Goal: Navigation & Orientation: Find specific page/section

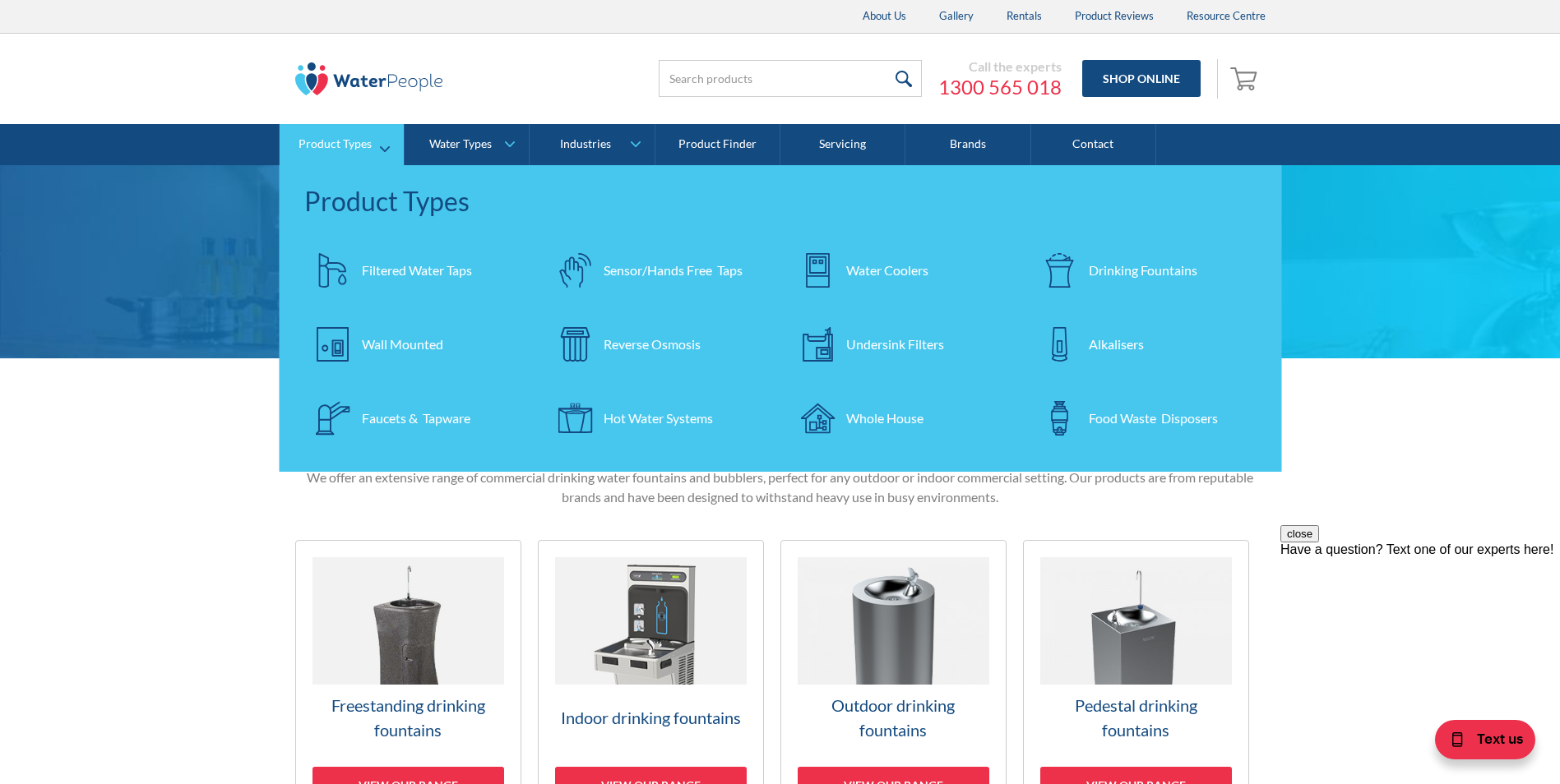
click at [1105, 278] on div "Drinking Fountains" at bounding box center [1143, 270] width 108 height 20
click at [383, 417] on div "Faucets & Tapware" at bounding box center [416, 418] width 108 height 20
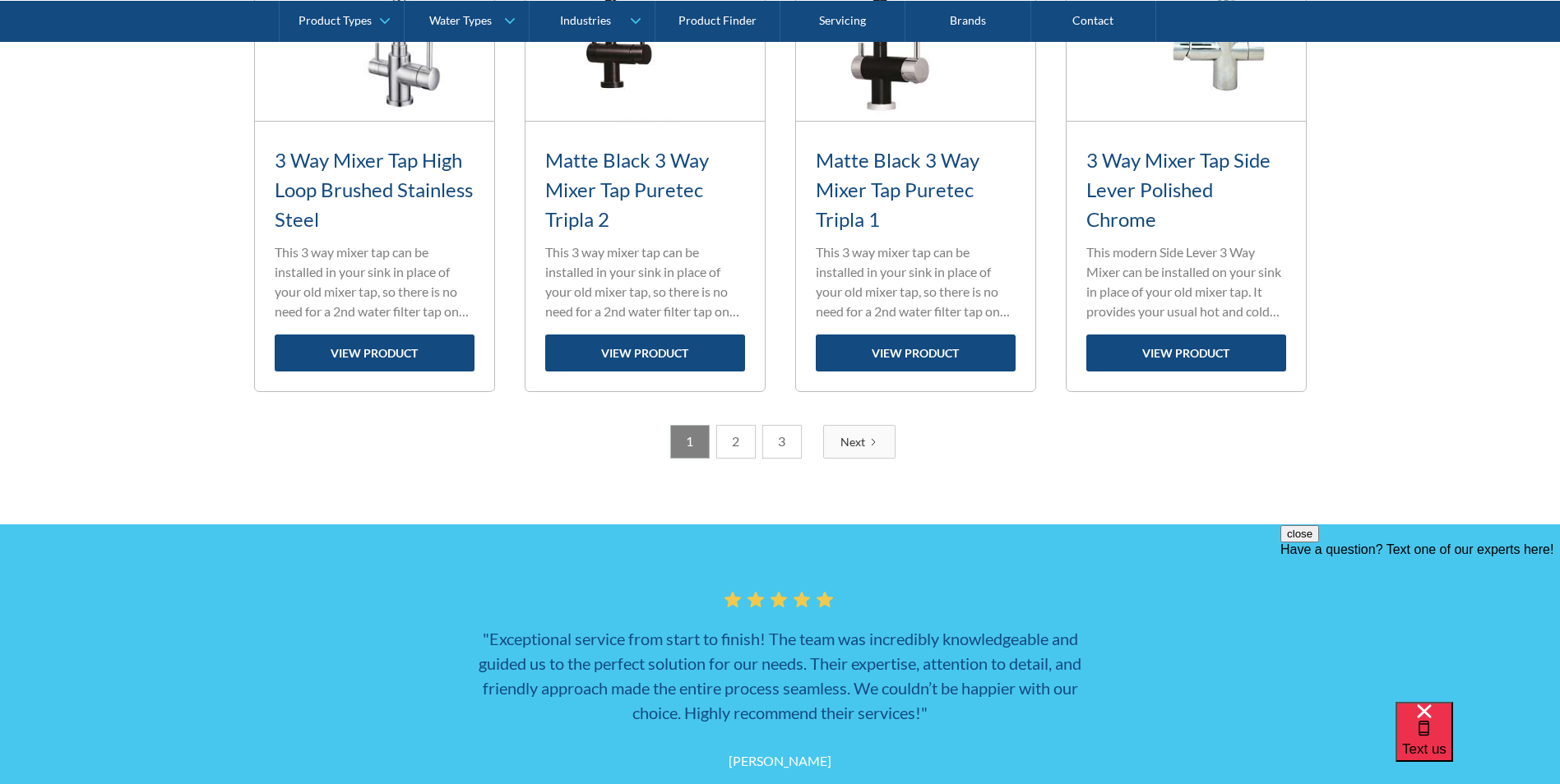
scroll to position [2467, 0]
click at [779, 446] on link "3" at bounding box center [782, 443] width 39 height 34
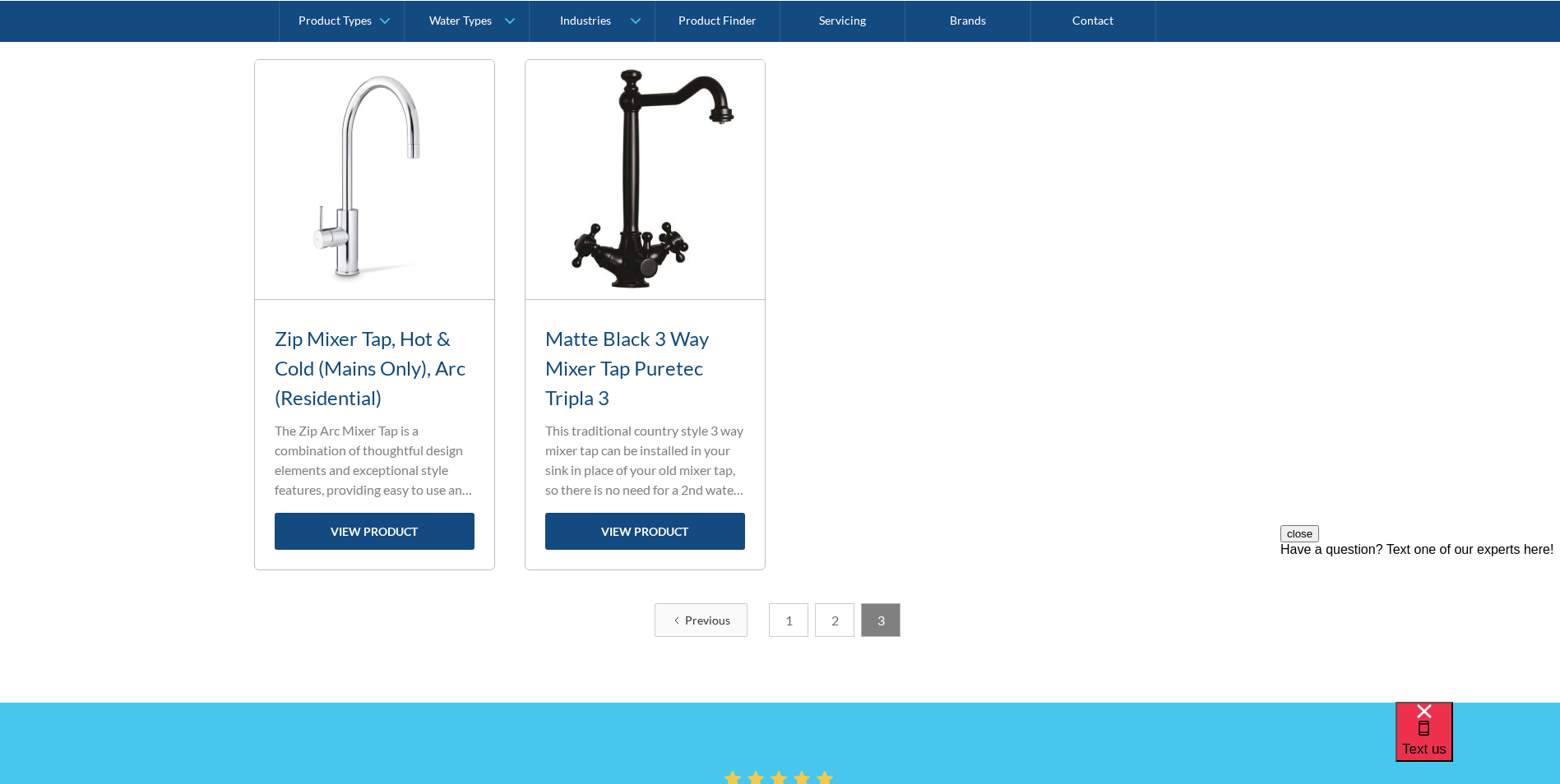
scroll to position [658, 0]
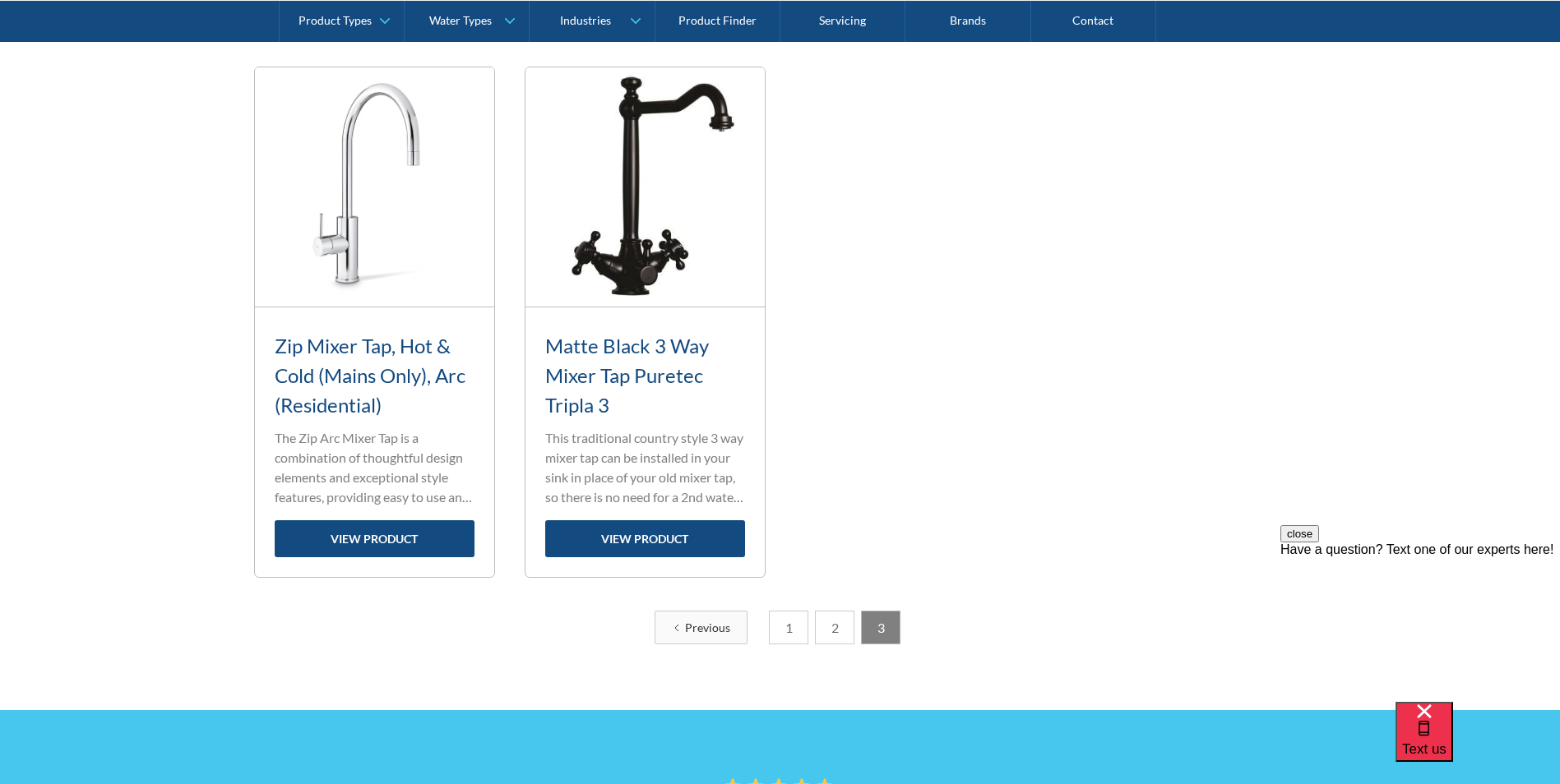
click at [842, 624] on link "2" at bounding box center [835, 628] width 39 height 34
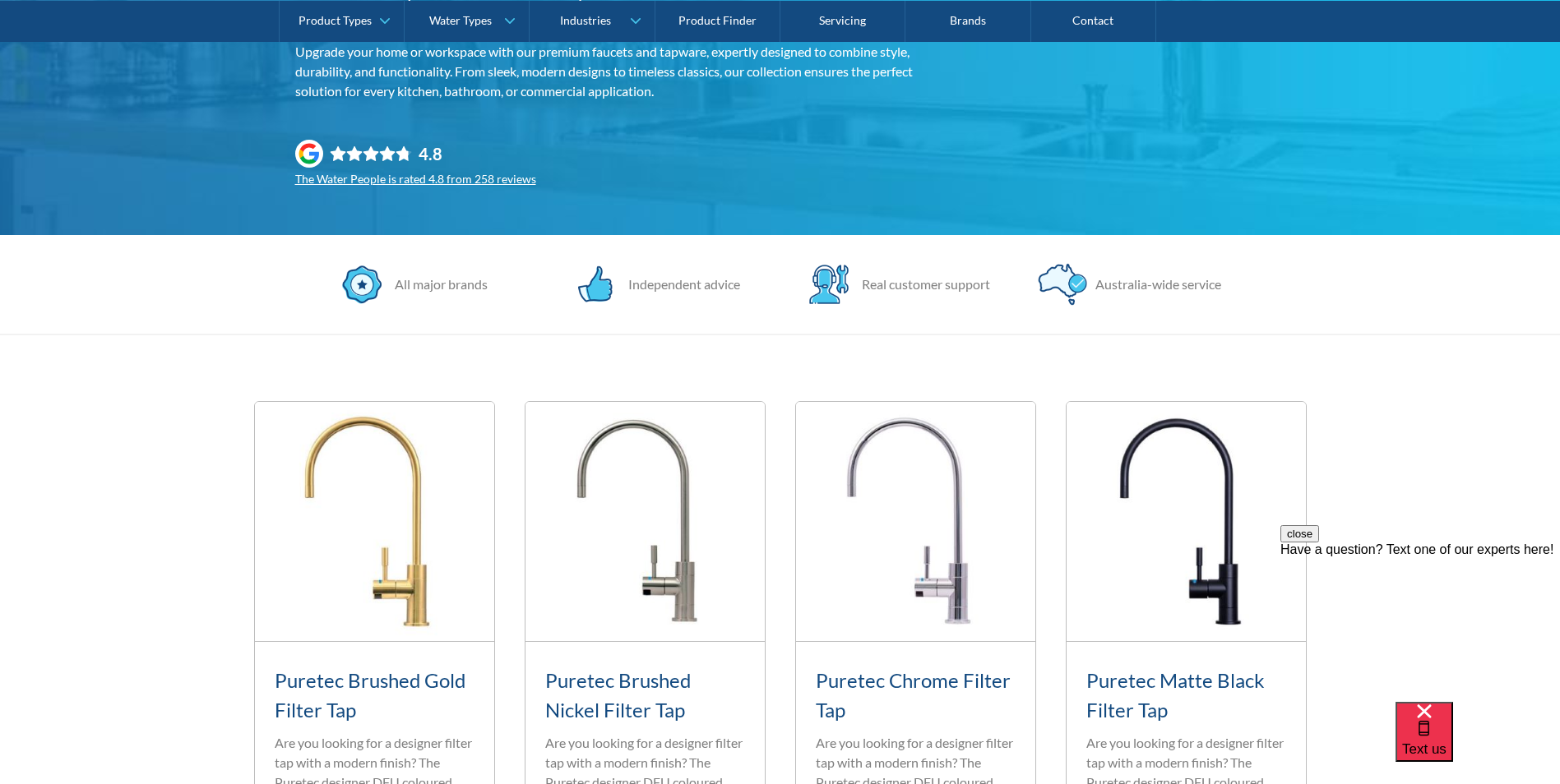
scroll to position [247, 0]
